Goal: Task Accomplishment & Management: Manage account settings

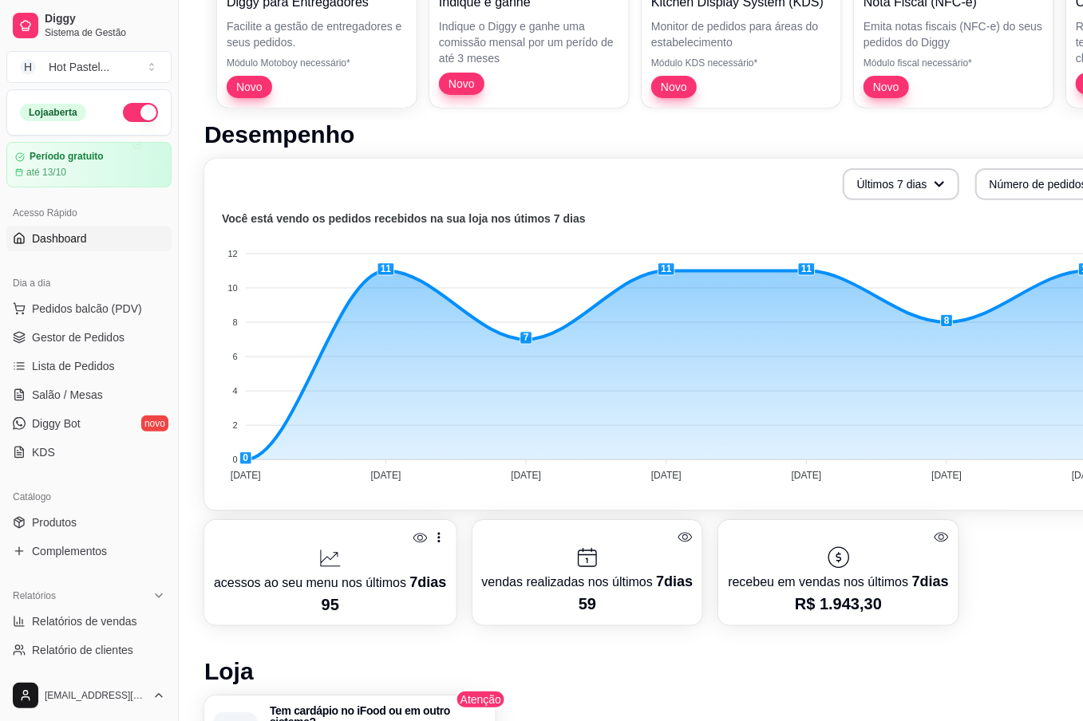
scroll to position [546, 0]
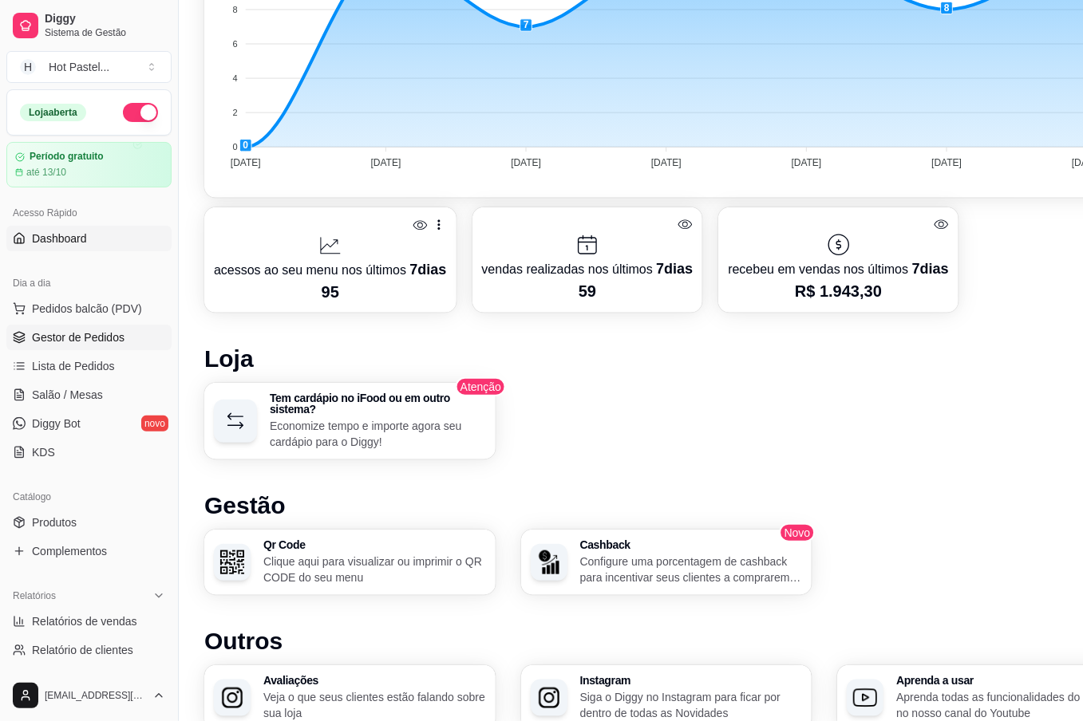
click at [124, 335] on link "Gestor de Pedidos" at bounding box center [88, 338] width 165 height 26
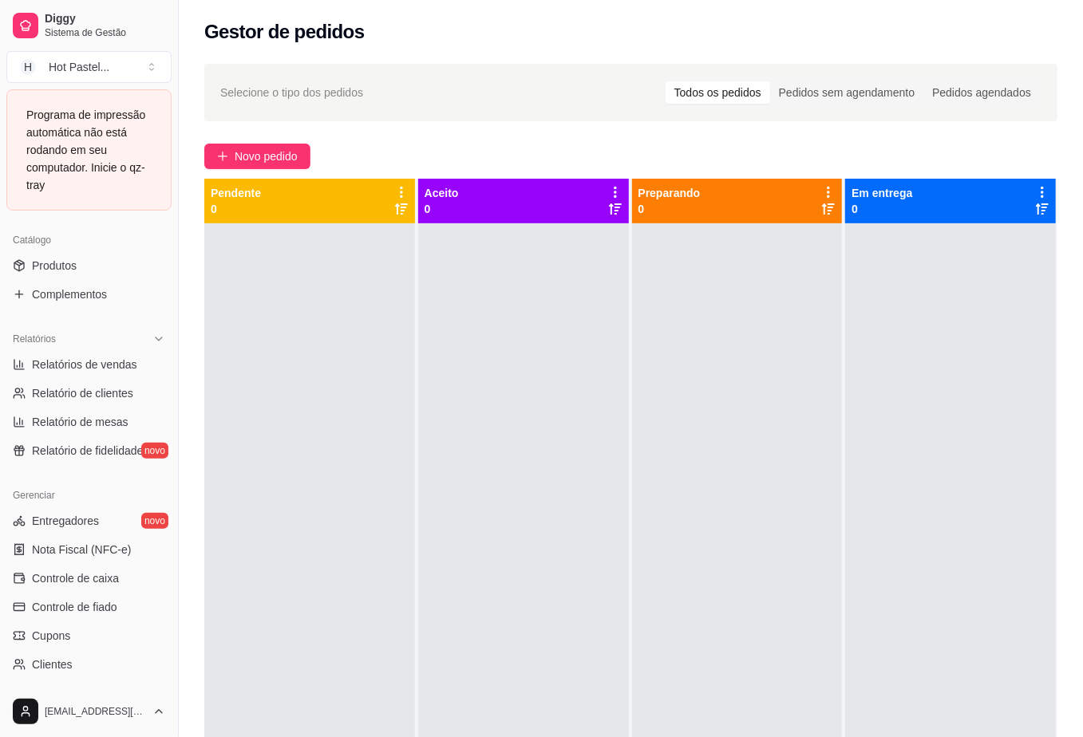
scroll to position [394, 0]
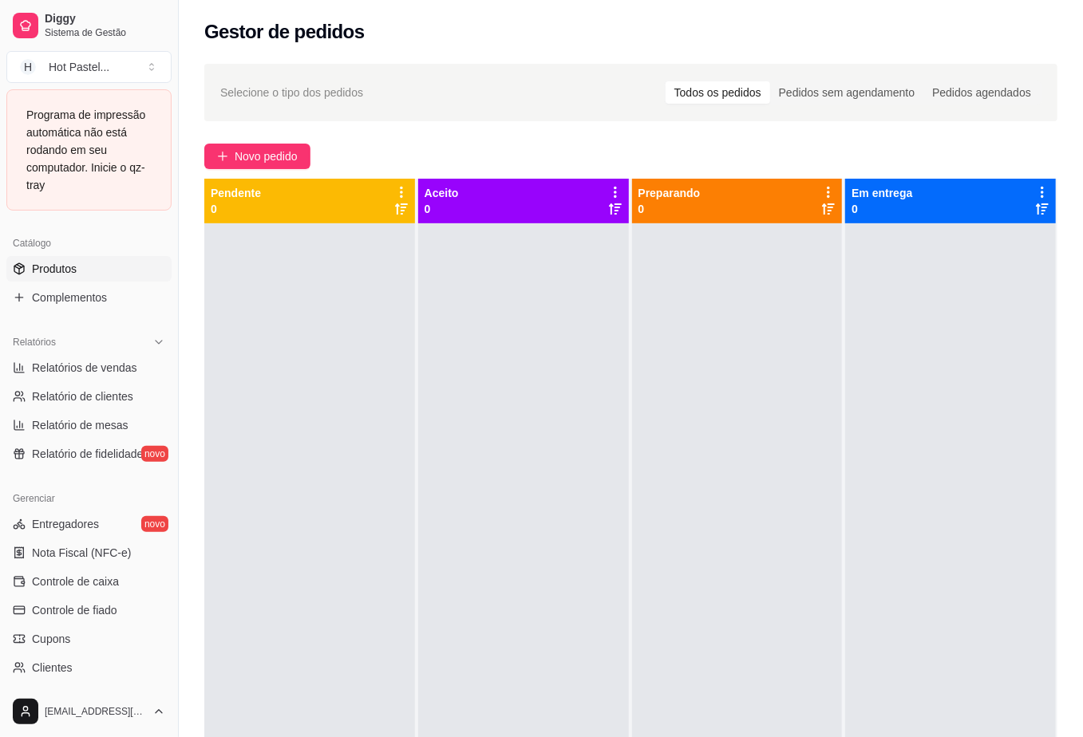
click at [58, 262] on span "Produtos" at bounding box center [54, 269] width 45 height 16
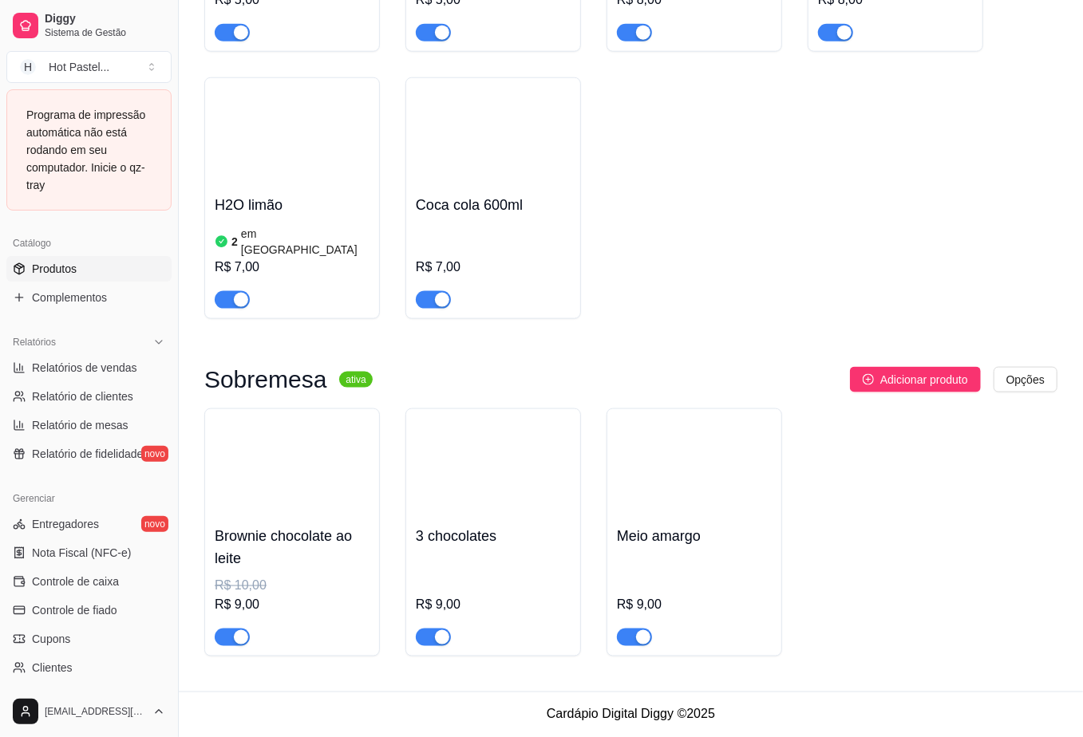
scroll to position [4194, 0]
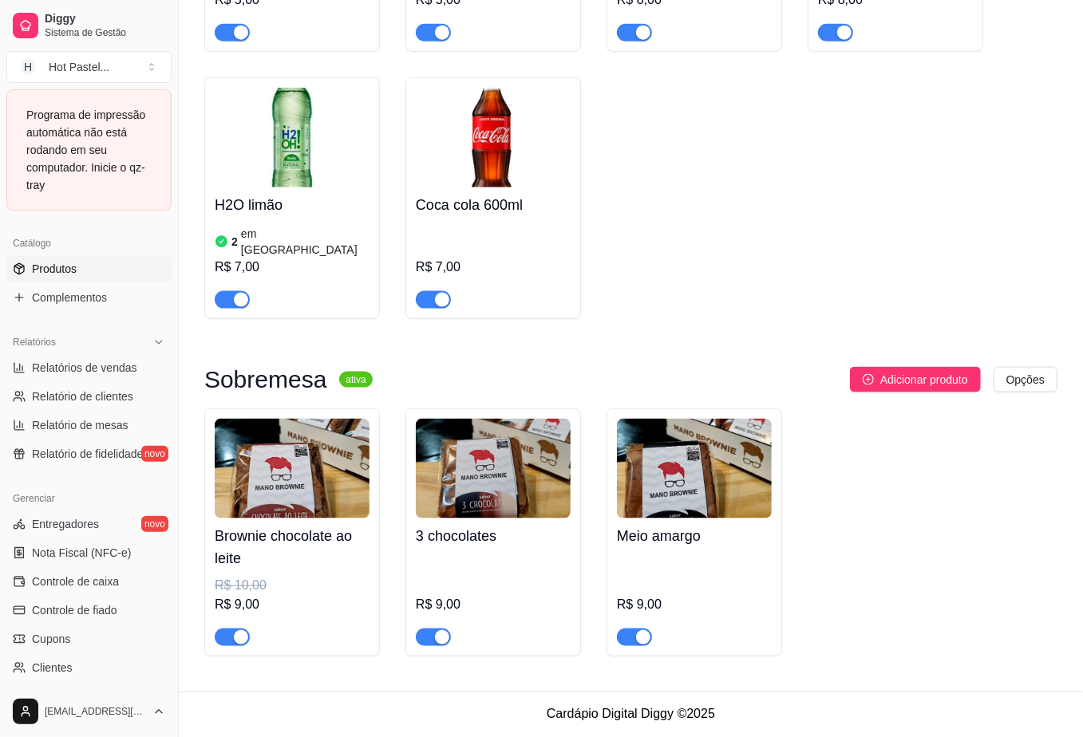
click at [428, 298] on span "button" at bounding box center [433, 300] width 35 height 18
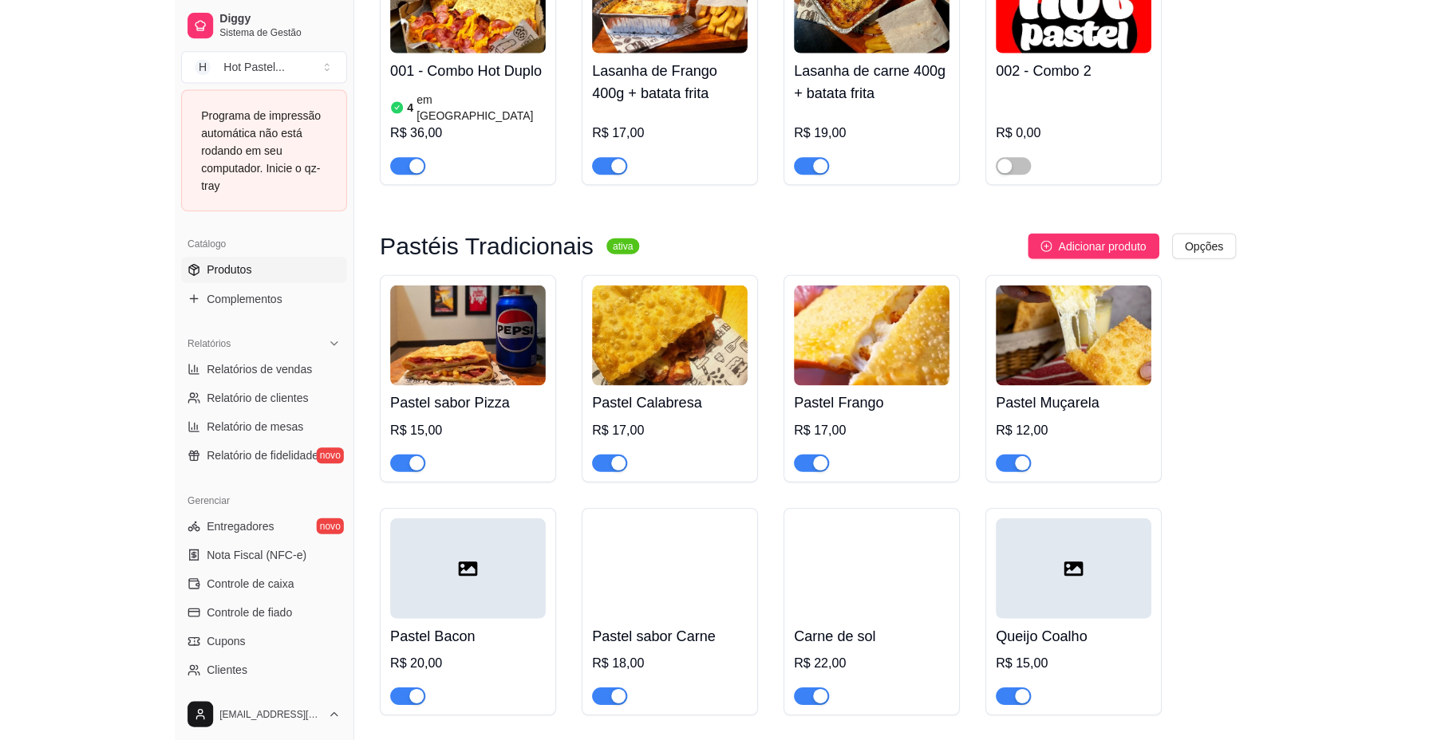
scroll to position [0, 0]
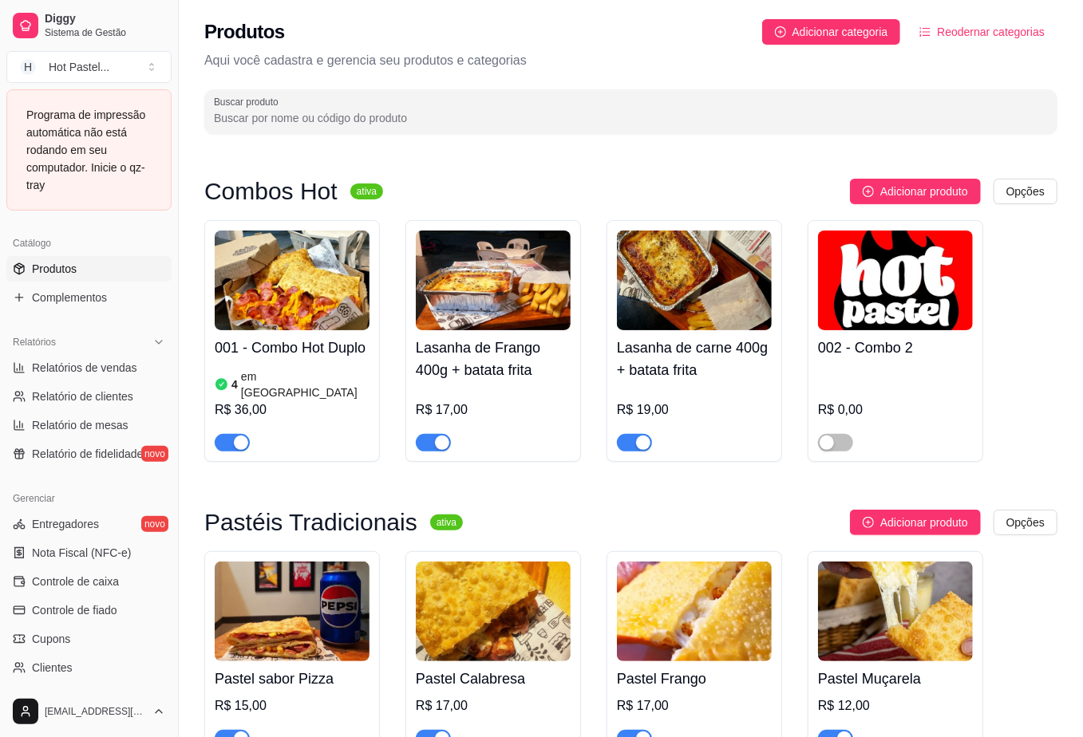
click at [140, 160] on div "Programa de impressão automática não está rodando em seu computador. Inicie o q…" at bounding box center [88, 150] width 125 height 88
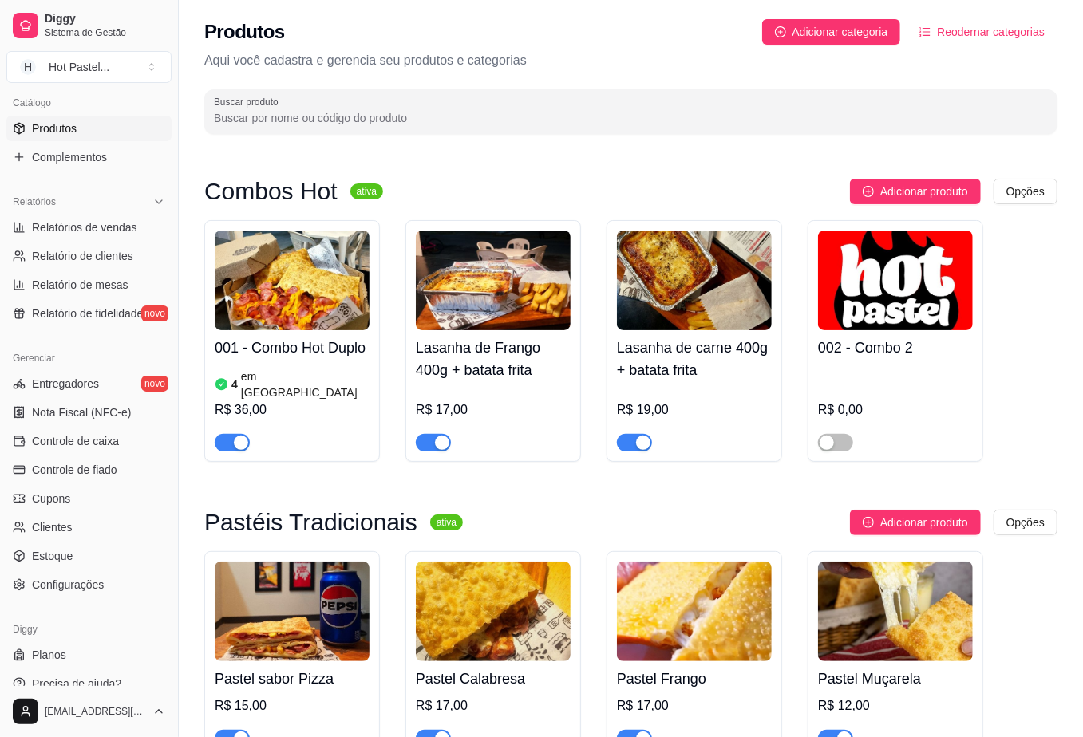
click at [1044, 289] on div "001 - Combo Hot Duplo 4 em estoque R$ 36,00 Lasanha de Frango 400g + batata fri…" at bounding box center [630, 341] width 853 height 242
click at [1055, 233] on div "001 - Combo Hot Duplo 4 em estoque R$ 36,00 Lasanha de Frango 400g + batata fri…" at bounding box center [630, 341] width 853 height 242
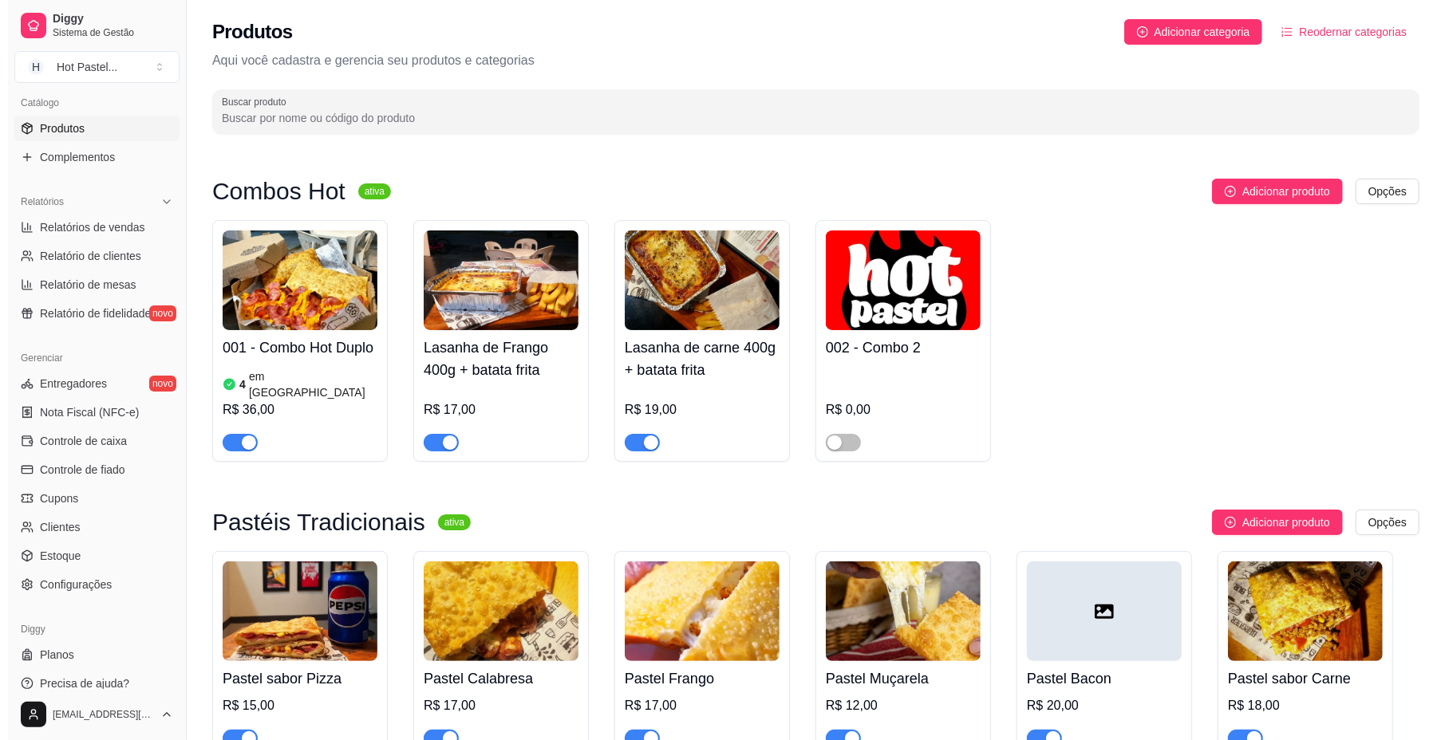
scroll to position [408, 0]
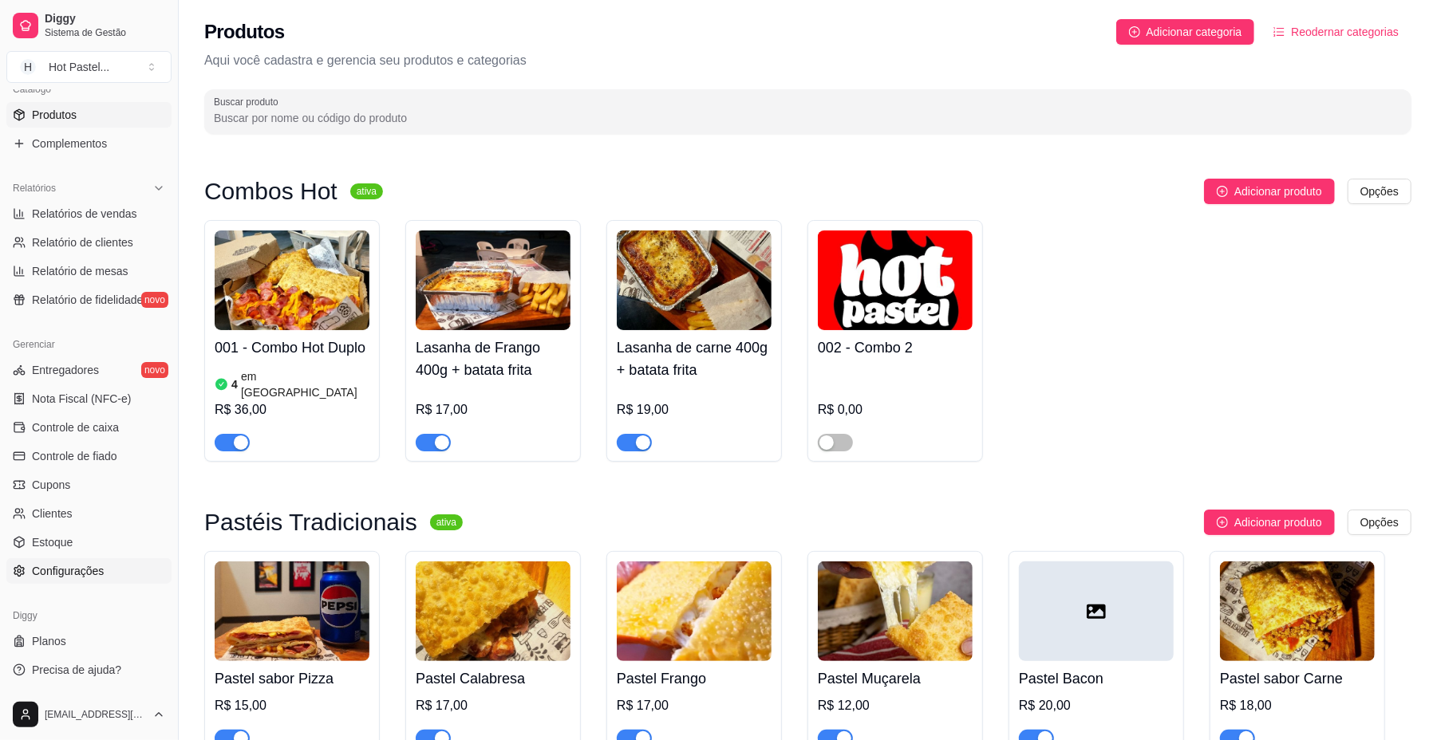
click at [102, 570] on span "Configurações" at bounding box center [68, 571] width 72 height 16
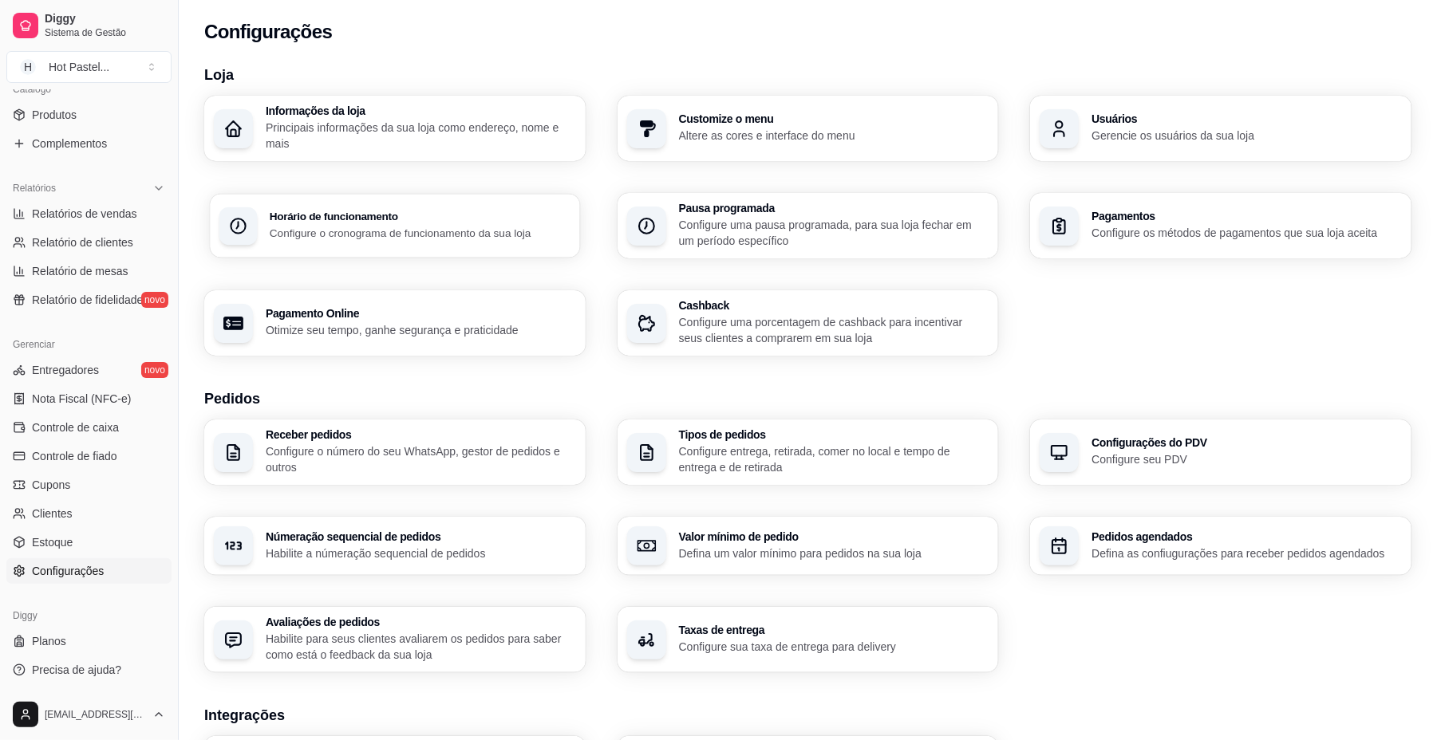
click at [394, 223] on div "Horário de funcionamento Configure o cronograma de funcionamento da sua loja" at bounding box center [420, 226] width 301 height 30
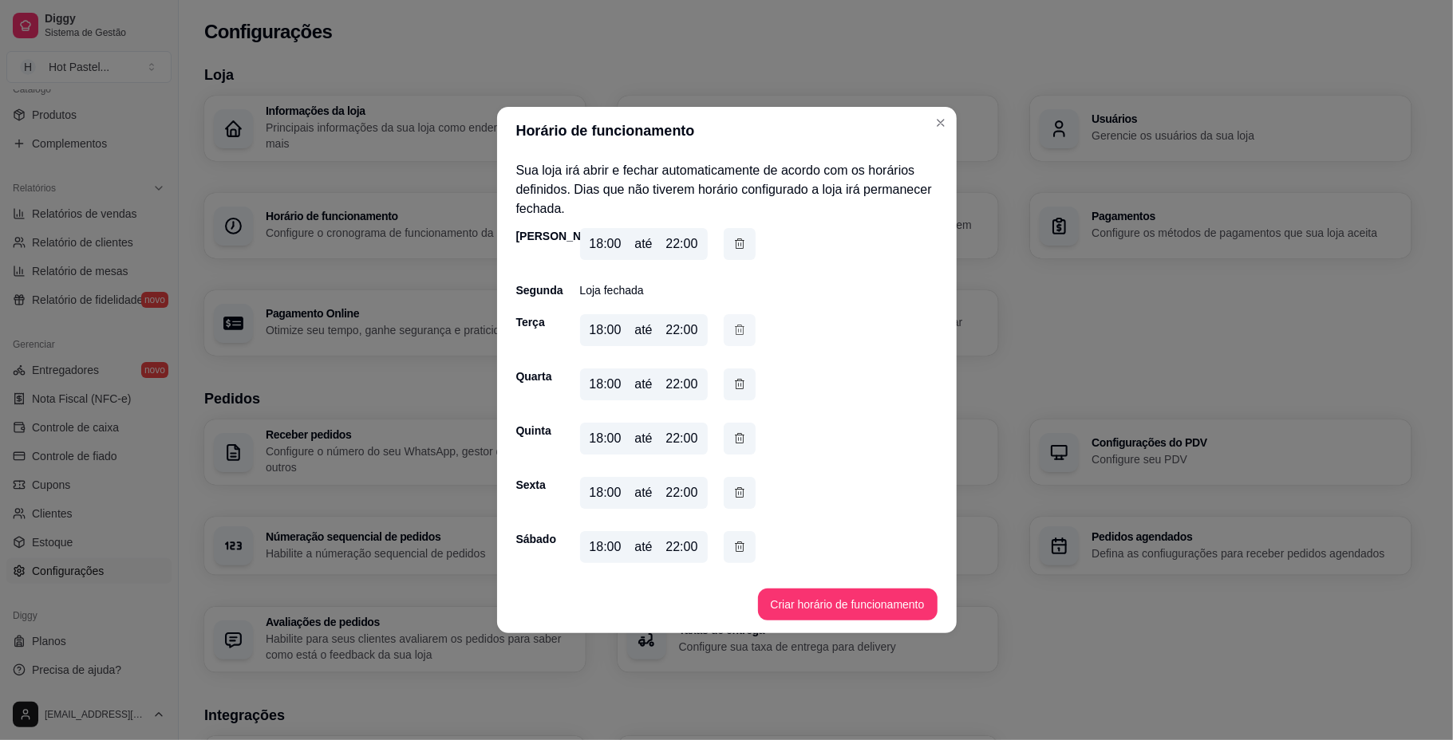
click at [739, 329] on icon "button" at bounding box center [739, 330] width 13 height 18
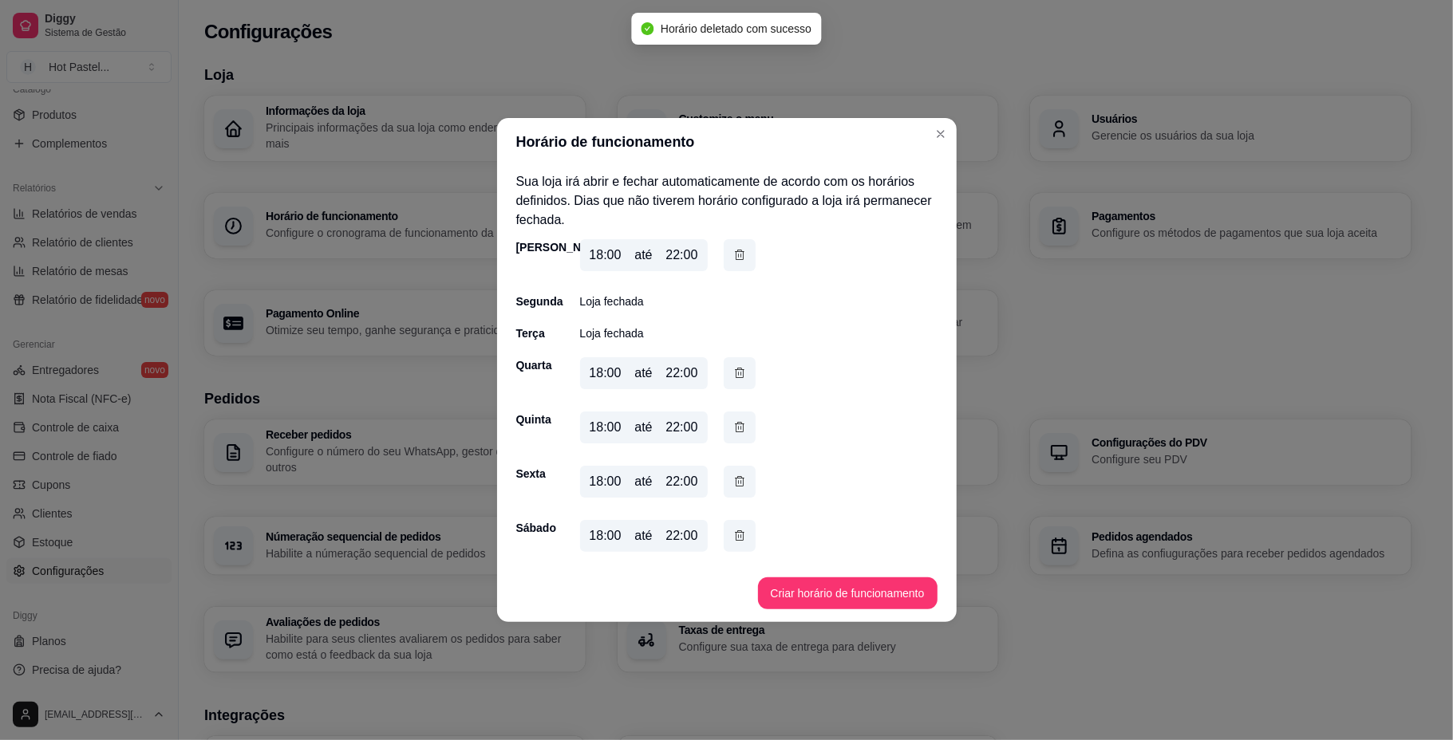
click at [546, 303] on div "Segunda" at bounding box center [532, 302] width 32 height 16
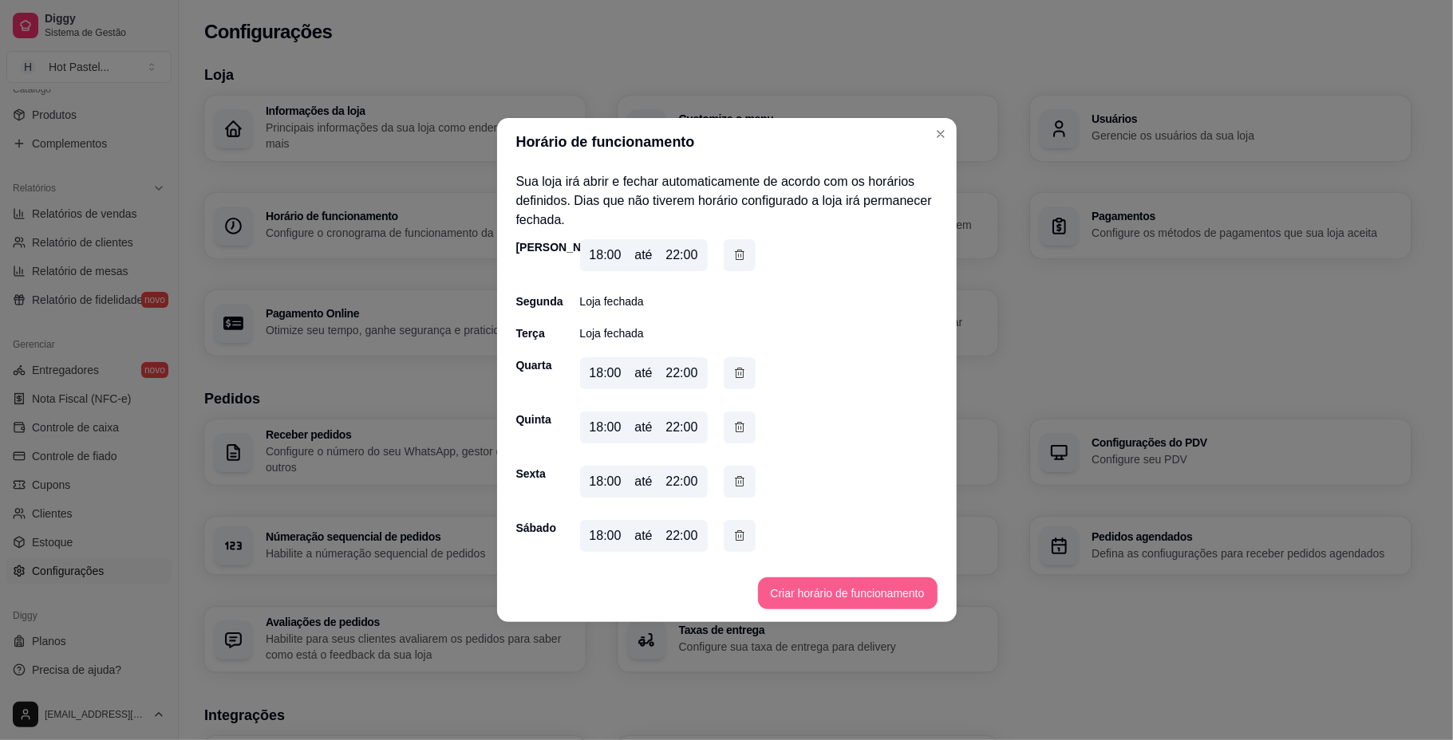
click at [823, 581] on button "Criar horário de funcionamento" at bounding box center [847, 594] width 179 height 32
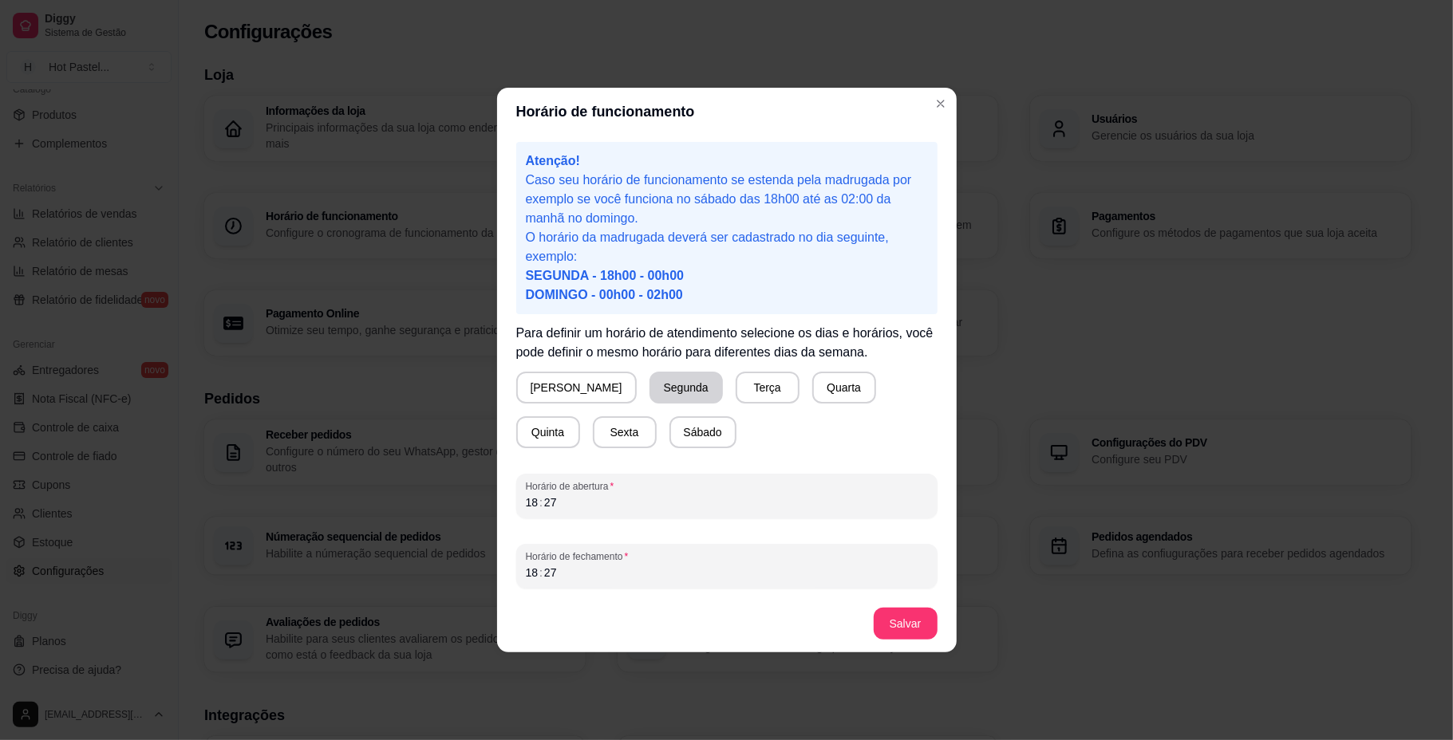
click at [653, 374] on button "Segunda" at bounding box center [685, 388] width 73 height 32
click at [594, 503] on div "18 : 27" at bounding box center [727, 502] width 402 height 19
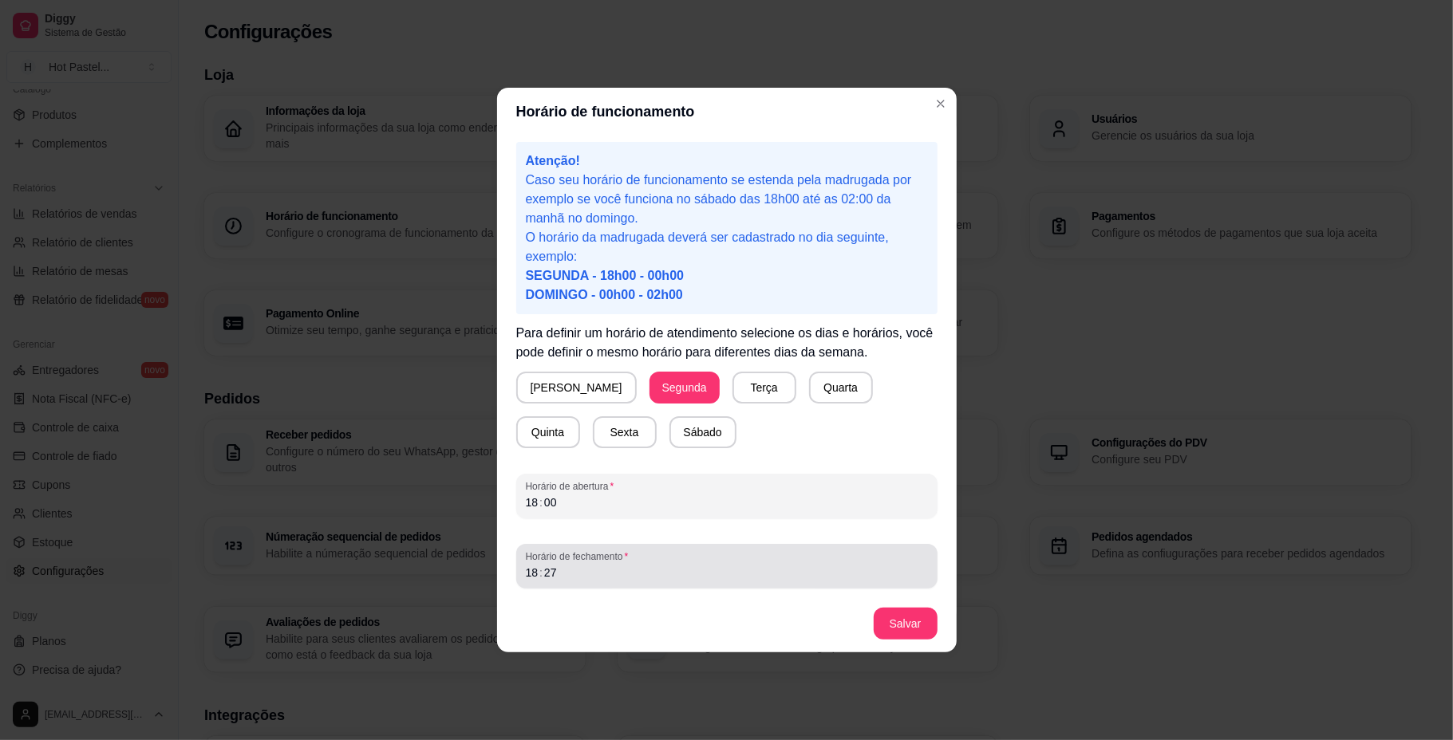
click at [550, 559] on span "Horário de fechamento" at bounding box center [727, 556] width 402 height 13
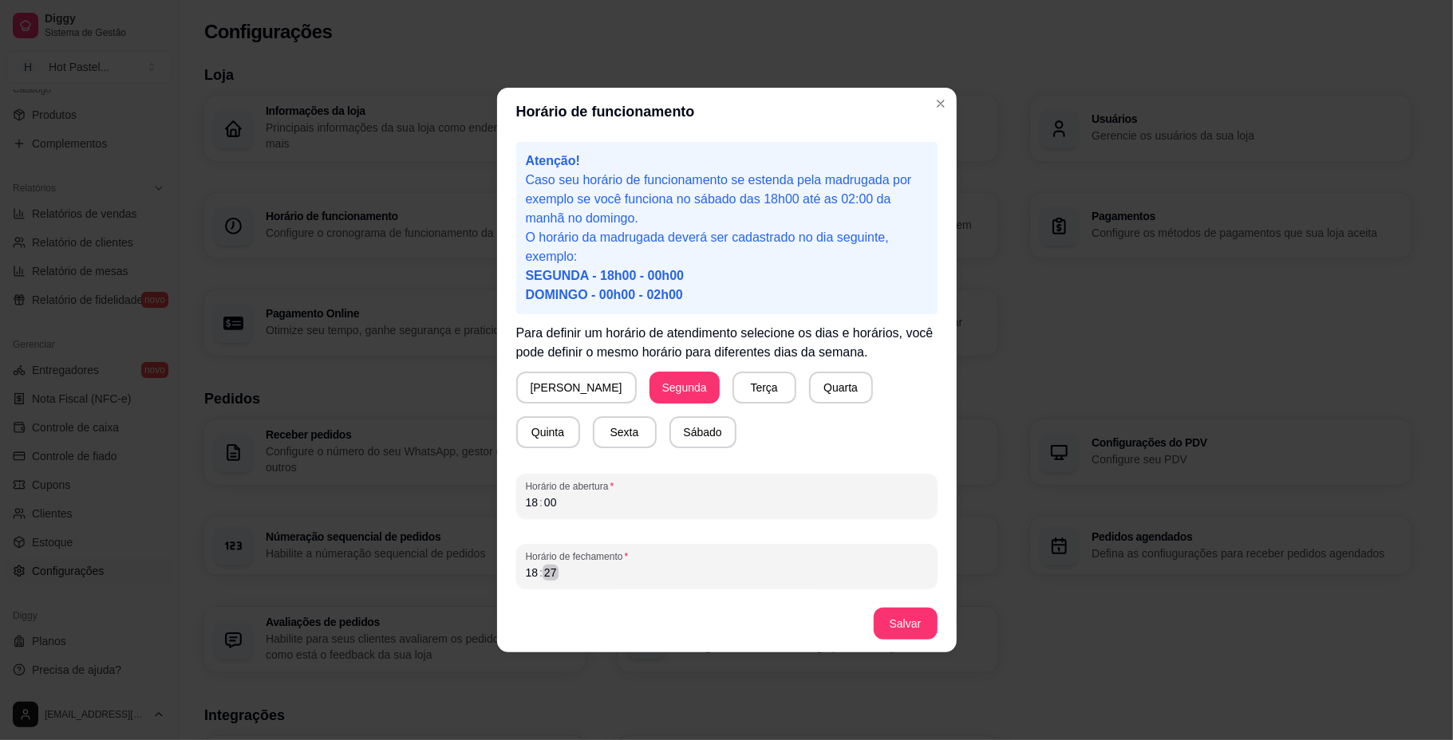
click at [556, 572] on div "27" at bounding box center [550, 573] width 16 height 16
click at [525, 569] on div "––" at bounding box center [532, 573] width 16 height 16
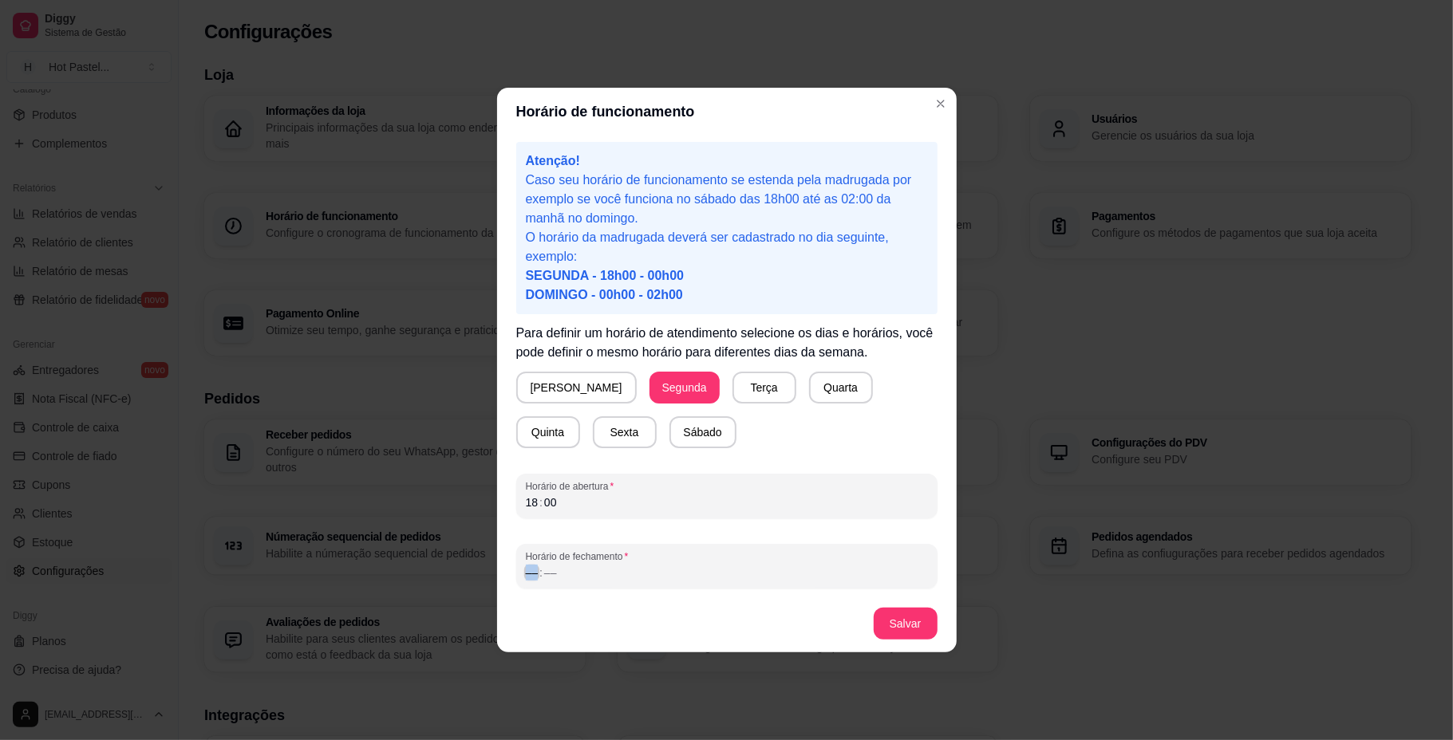
click at [525, 569] on div "––" at bounding box center [532, 573] width 16 height 16
click at [913, 613] on button "Salvar" at bounding box center [906, 624] width 64 height 32
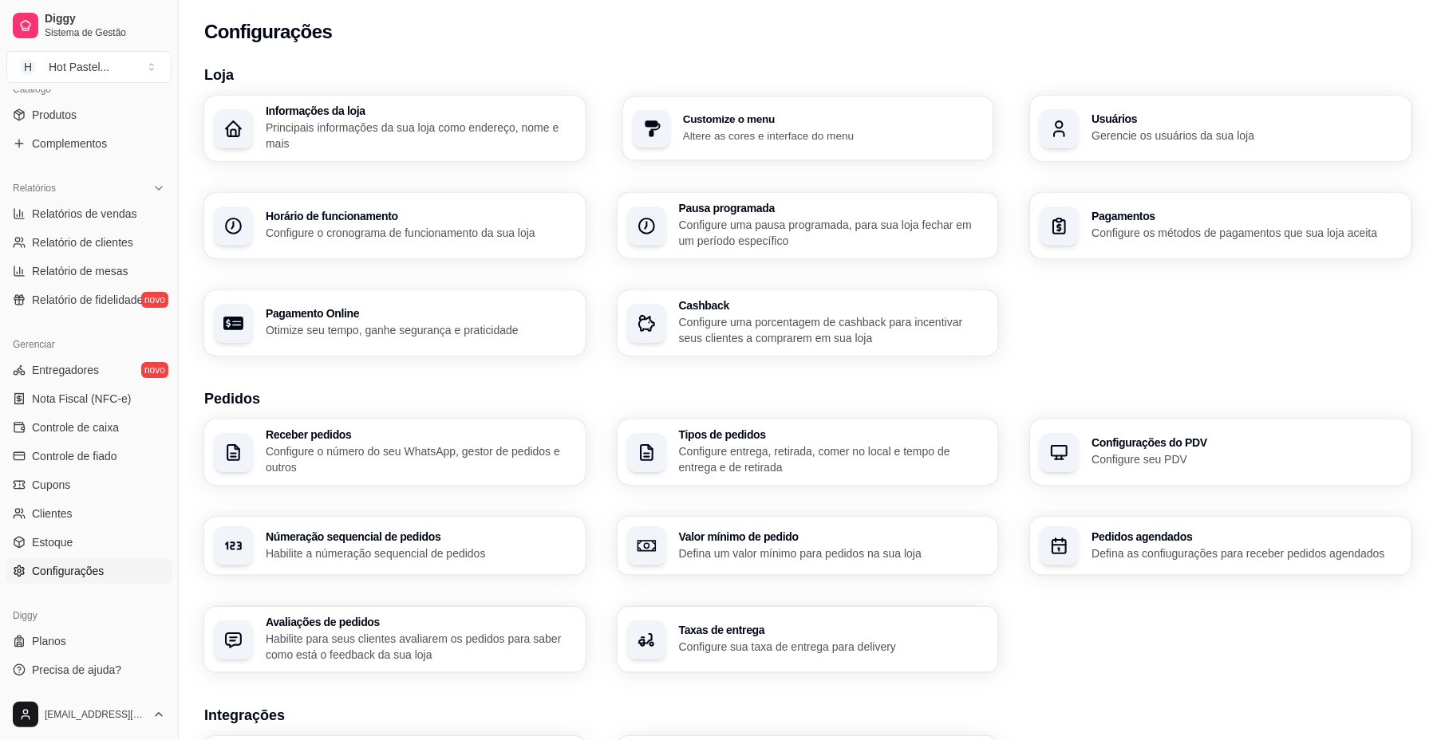
click at [856, 116] on h3 "Customize o menu" at bounding box center [833, 119] width 301 height 11
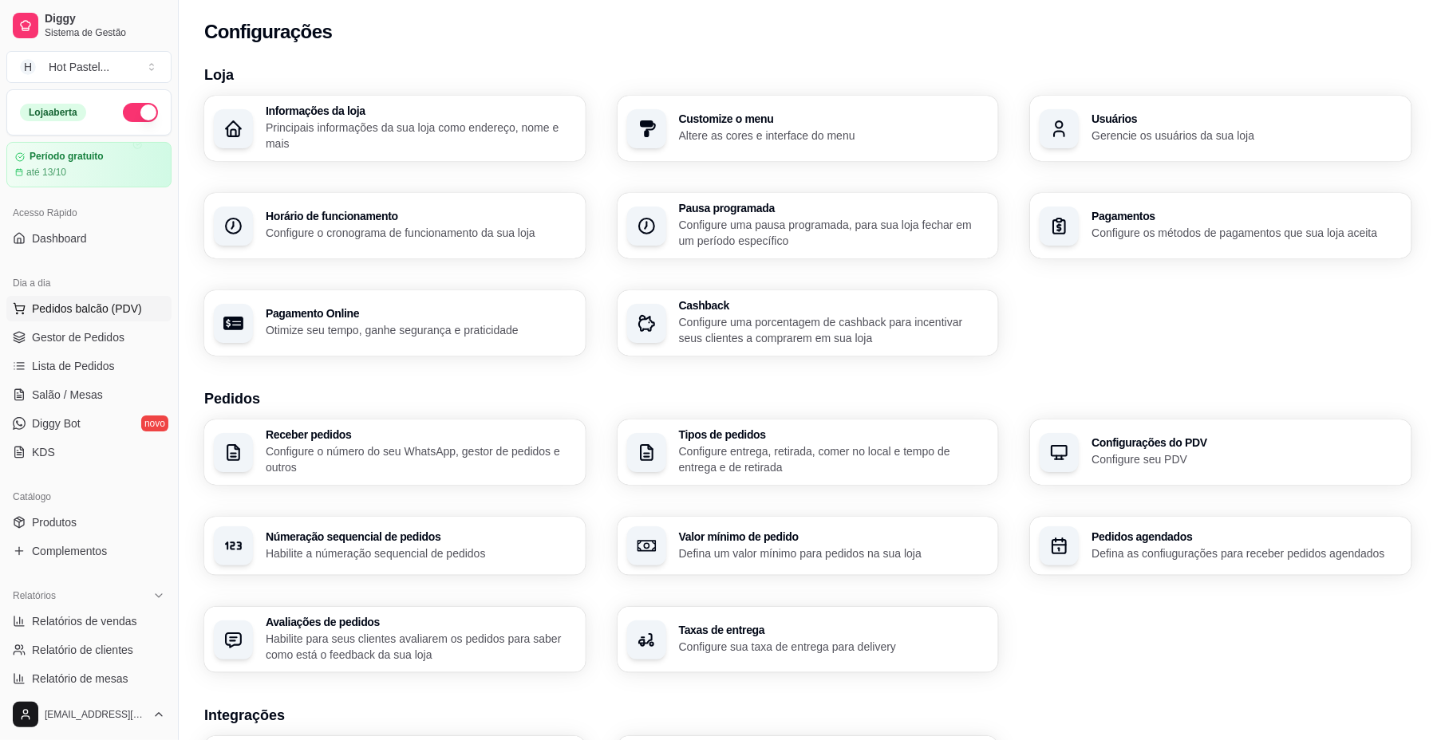
click at [113, 313] on span "Pedidos balcão (PDV)" at bounding box center [87, 309] width 110 height 16
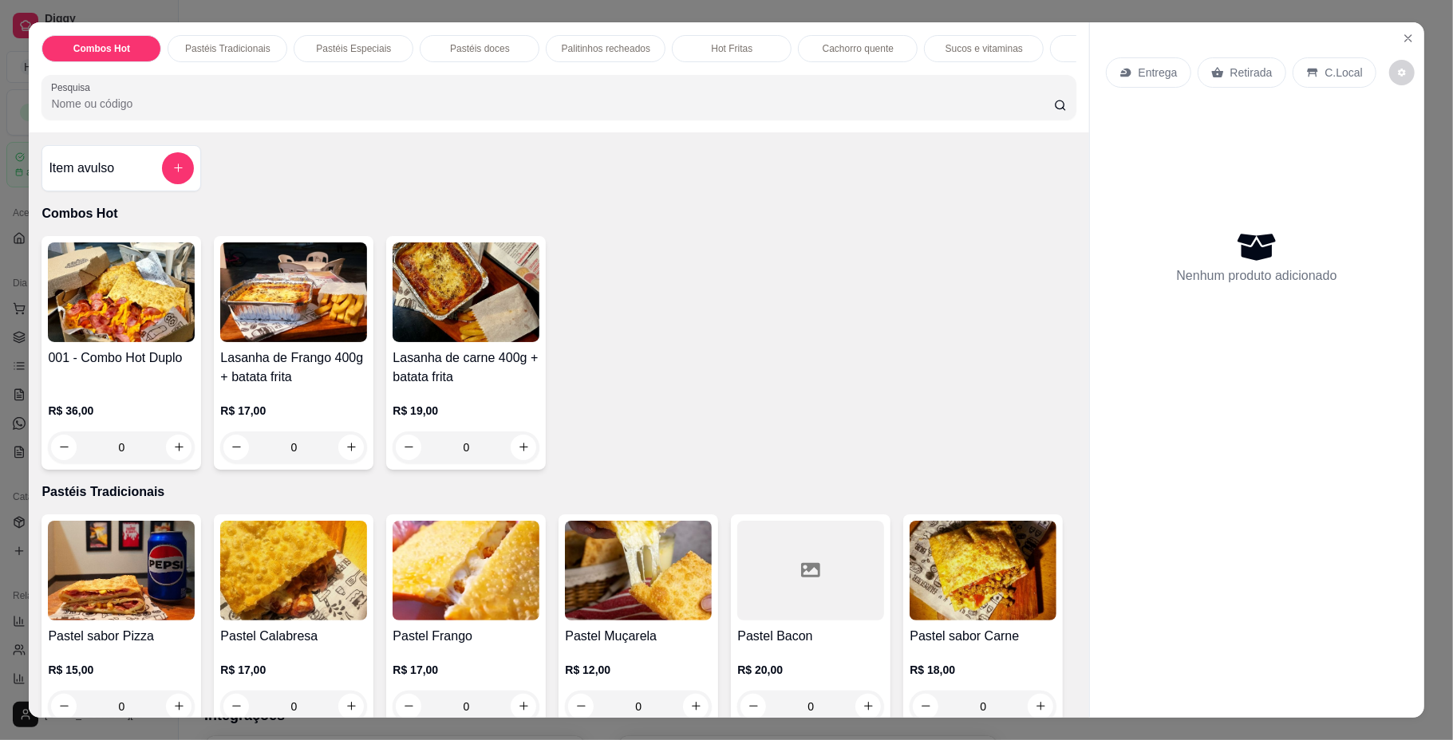
click at [992, 361] on div "001 - Combo Hot Duplo R$ 36,00 0 Lasanha de Frango 400g + batata frita R$ 17,00…" at bounding box center [558, 353] width 1034 height 234
click at [1082, 32] on icon "Close" at bounding box center [1408, 38] width 13 height 13
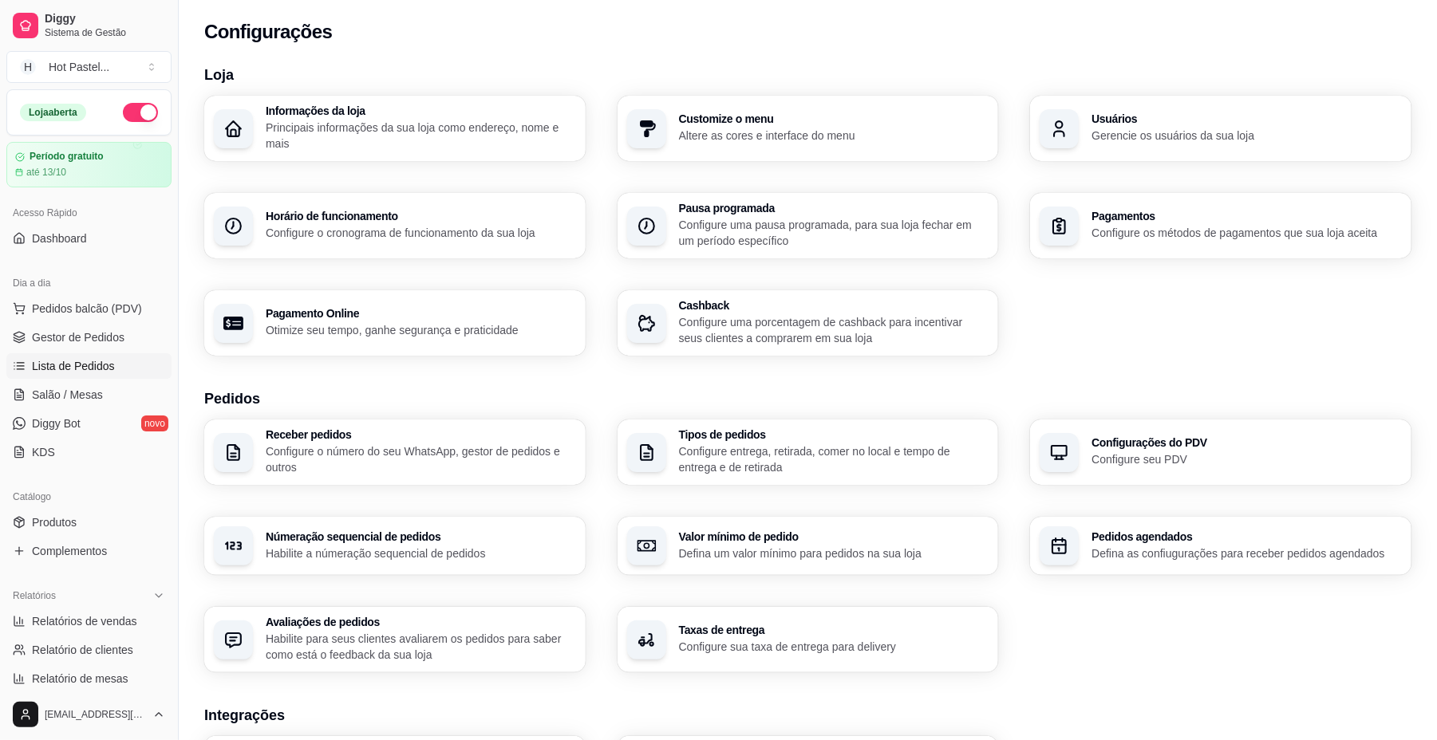
click at [89, 354] on link "Lista de Pedidos" at bounding box center [88, 366] width 165 height 26
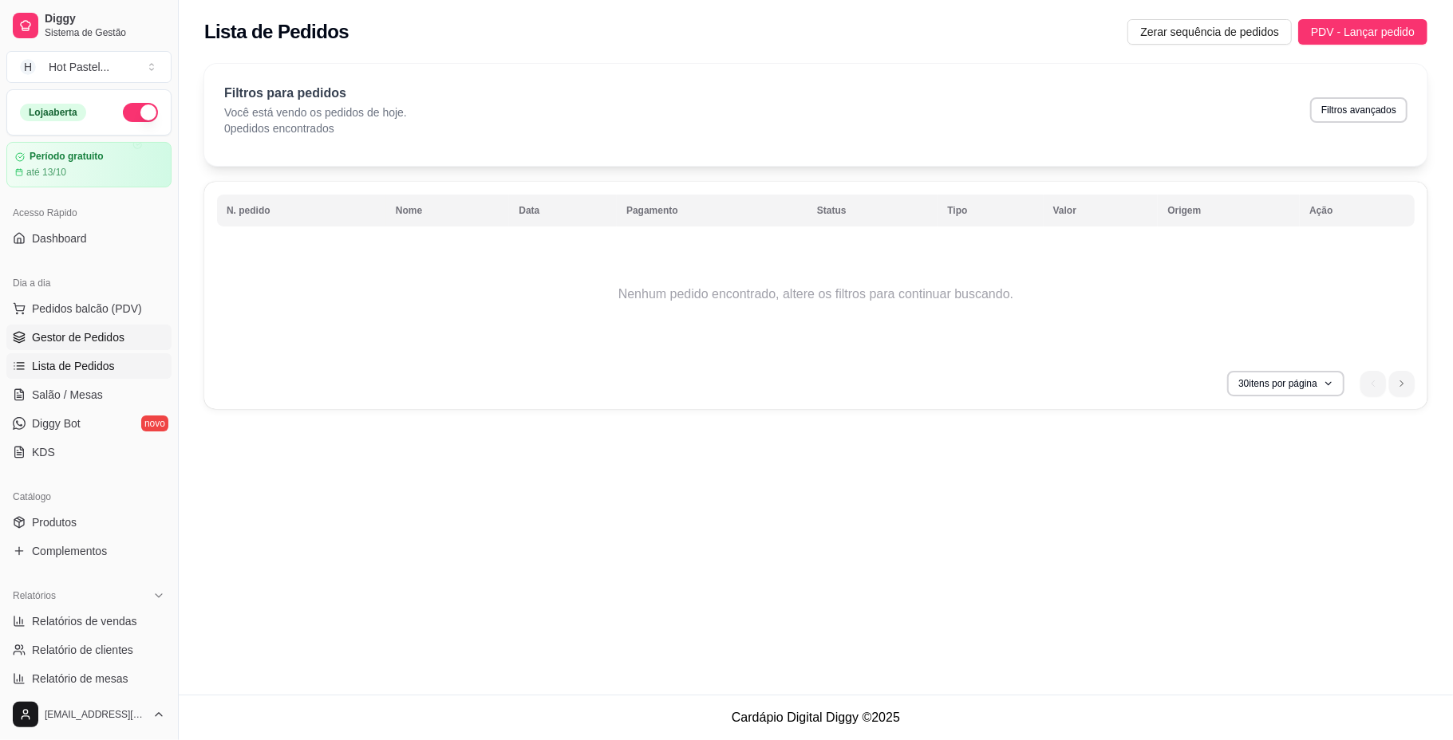
click at [97, 338] on span "Gestor de Pedidos" at bounding box center [78, 337] width 93 height 16
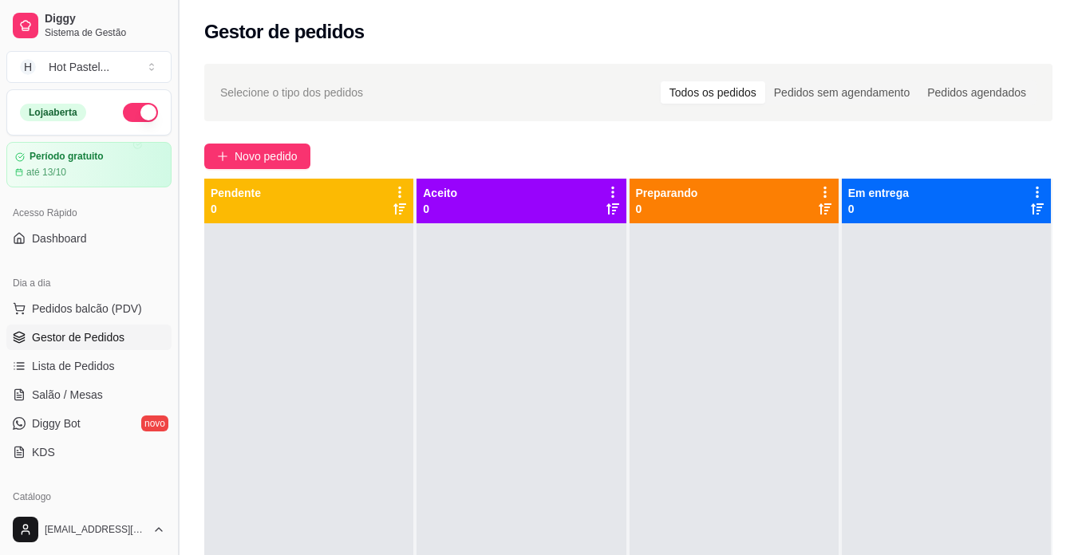
click at [176, 37] on button "Toggle Sidebar" at bounding box center [178, 277] width 13 height 555
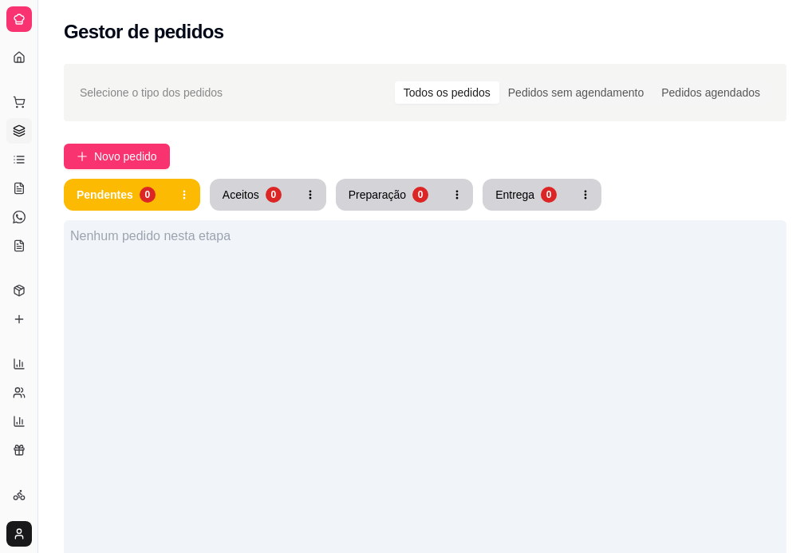
click at [404, 116] on div "Selecione o tipo dos pedidos Todos os pedidos Pedidos sem agendamento Pedidos a…" at bounding box center [425, 92] width 723 height 57
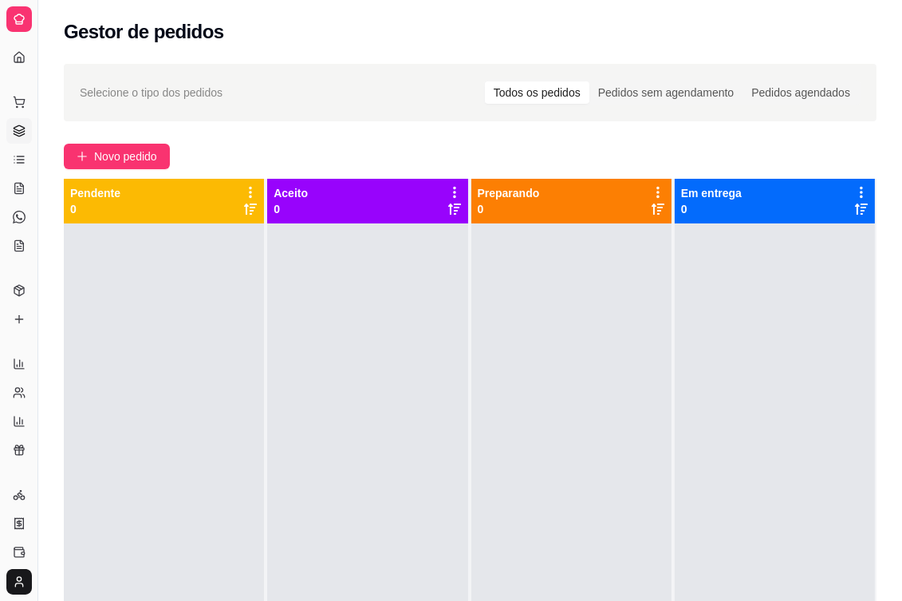
drag, startPoint x: 404, startPoint y: 116, endPoint x: 448, endPoint y: 128, distance: 46.5
click at [448, 128] on div "Selecione o tipo dos pedidos Todos os pedidos Pedidos sem agendamento Pedidos a…" at bounding box center [470, 426] width 864 height 744
click at [116, 160] on span "Novo pedido" at bounding box center [125, 157] width 63 height 18
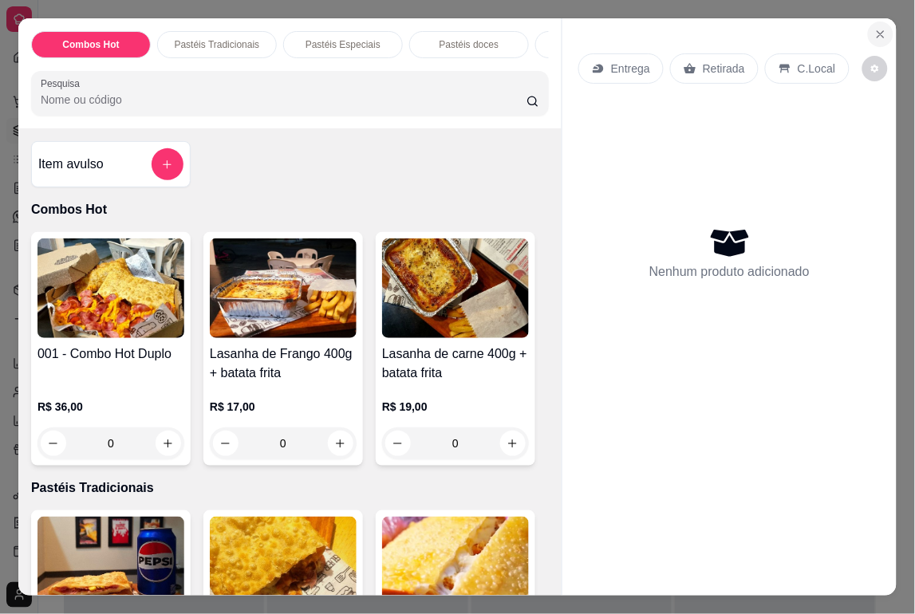
click at [876, 28] on icon "Close" at bounding box center [880, 34] width 13 height 13
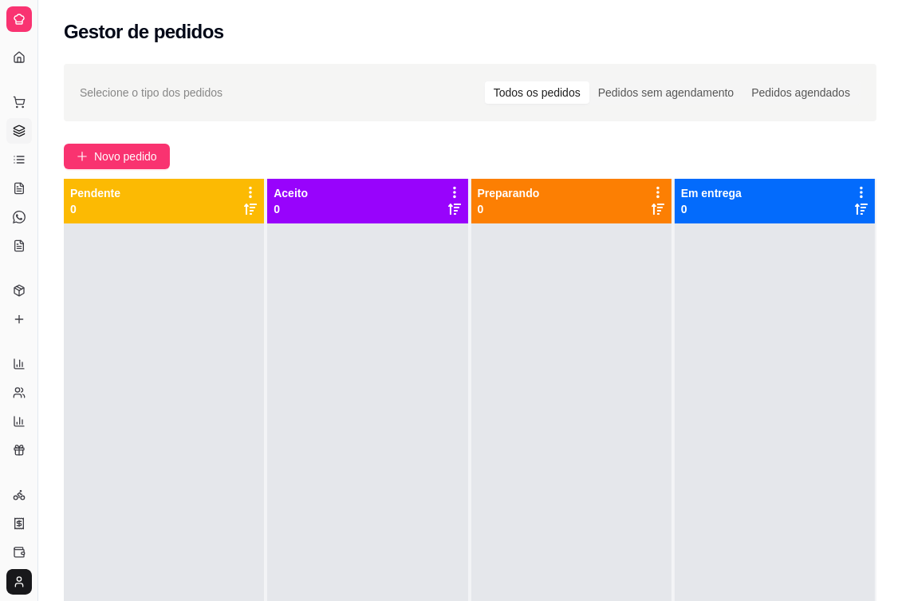
click at [343, 153] on div "Novo pedido" at bounding box center [470, 157] width 813 height 26
click at [678, 89] on div "Pedidos sem agendamento" at bounding box center [666, 92] width 153 height 22
click at [590, 81] on input "Pedidos sem agendamento" at bounding box center [590, 81] width 0 height 0
click at [563, 89] on div "Todos os pedidos" at bounding box center [537, 92] width 105 height 22
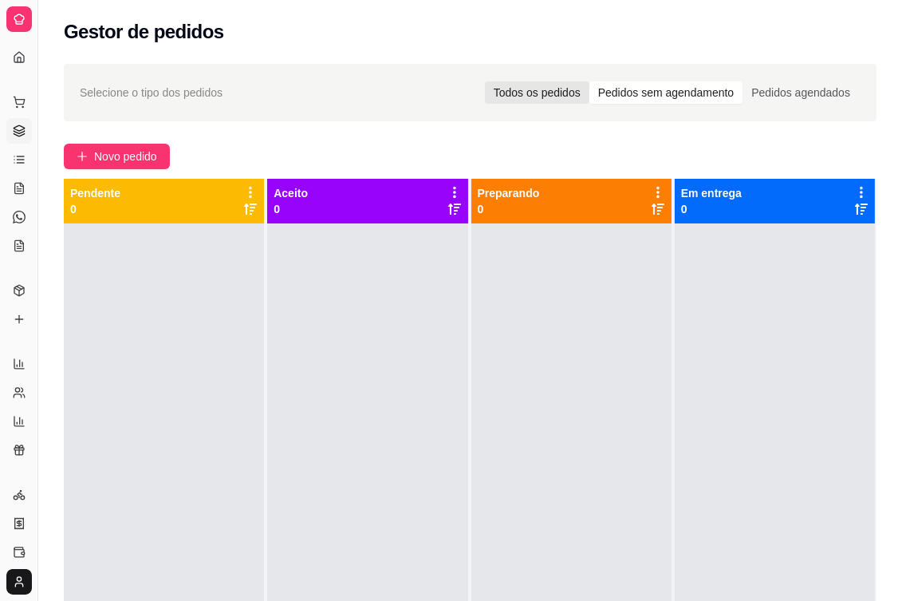
click at [485, 81] on input "Todos os pedidos" at bounding box center [485, 81] width 0 height 0
click at [822, 99] on div "Pedidos agendados" at bounding box center [801, 92] width 116 height 22
click at [743, 81] on input "Pedidos agendados" at bounding box center [743, 81] width 0 height 0
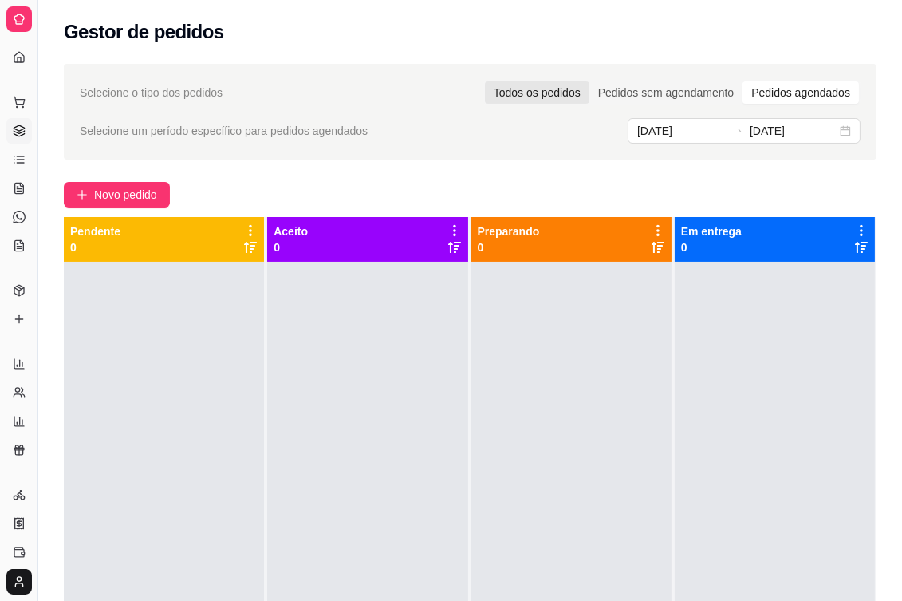
click at [558, 101] on div "Todos os pedidos" at bounding box center [537, 92] width 105 height 22
click at [485, 81] on input "Todos os pedidos" at bounding box center [485, 81] width 0 height 0
